Goal: Task Accomplishment & Management: Use online tool/utility

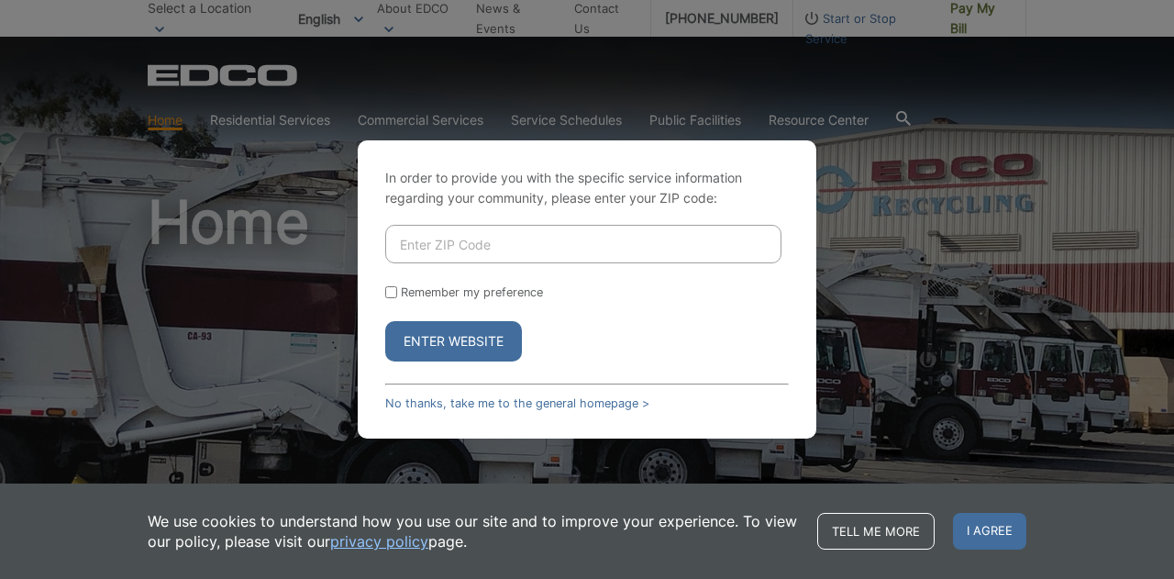
click at [517, 239] on input "Enter ZIP Code" at bounding box center [583, 244] width 396 height 39
type input "92024"
click at [418, 336] on button "Enter Website" at bounding box center [453, 341] width 137 height 40
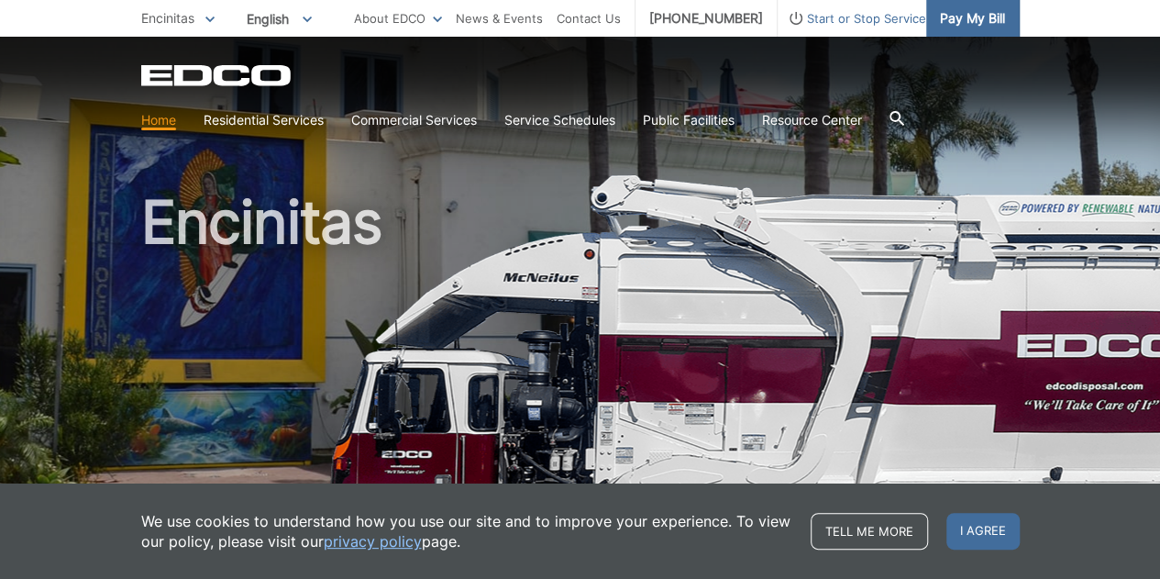
click at [952, 14] on span "Pay My Bill" at bounding box center [972, 18] width 65 height 20
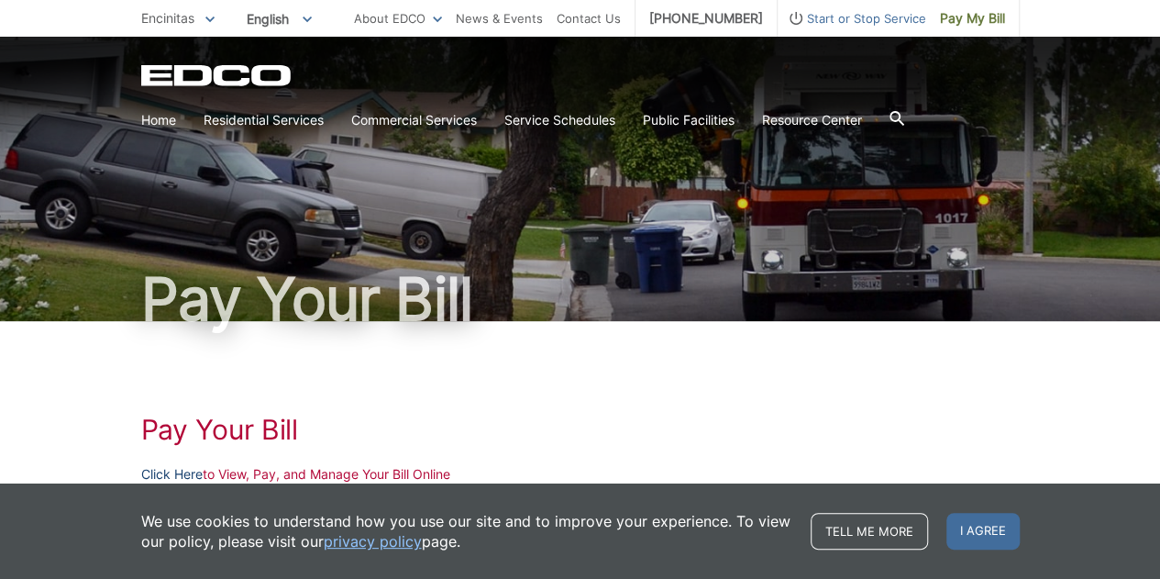
click at [170, 478] on link "Click Here" at bounding box center [171, 474] width 61 height 20
